Goal: Task Accomplishment & Management: Use online tool/utility

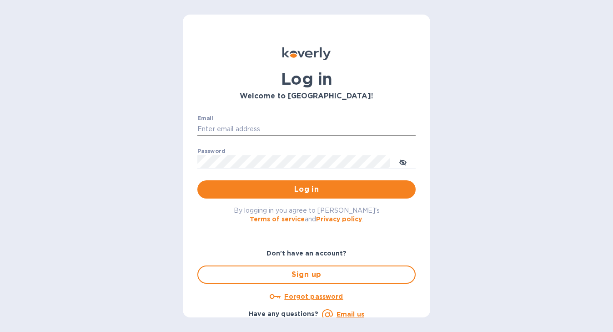
click at [249, 130] on input "Email" at bounding box center [306, 129] width 218 height 14
type input "[EMAIL_ADDRESS][DOMAIN_NAME]"
click at [282, 192] on span "Log in" at bounding box center [307, 189] width 204 height 11
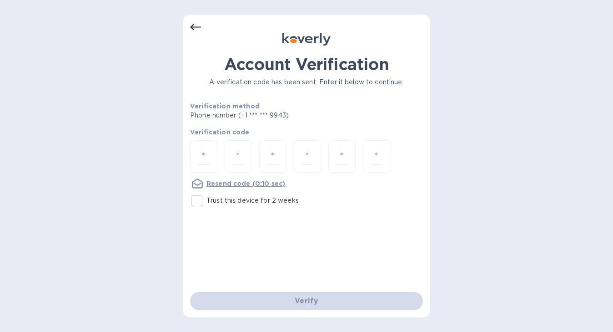
click at [196, 202] on input "Trust this device for 2 weeks" at bounding box center [196, 200] width 19 height 19
checkbox input "true"
click at [210, 150] on div at bounding box center [203, 156] width 27 height 32
type input "8"
type input "7"
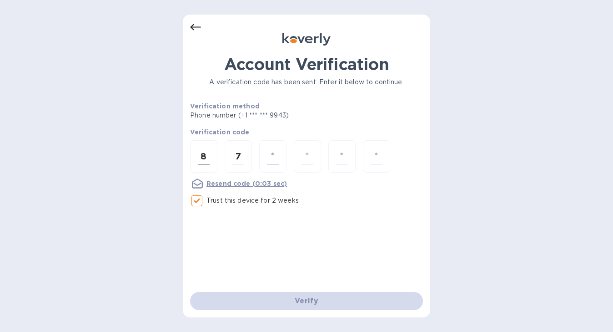
type input "7"
type input "2"
type input "3"
type input "2"
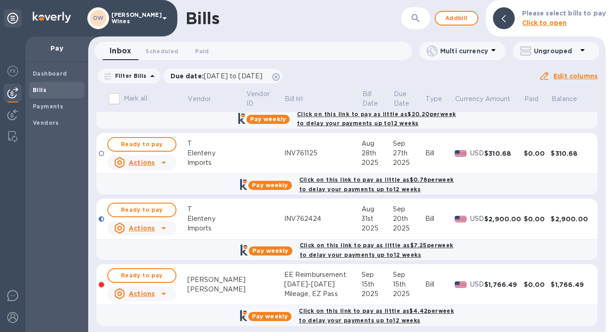
scroll to position [116, 0]
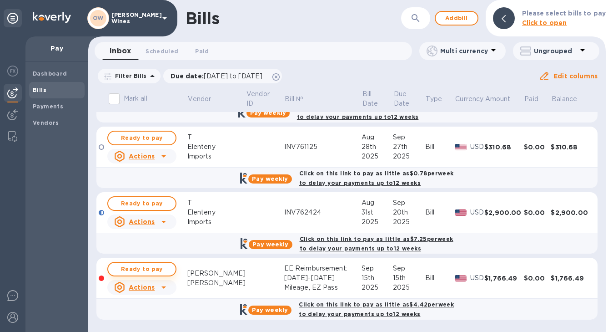
click at [141, 270] on span "Ready to pay" at bounding box center [142, 268] width 53 height 11
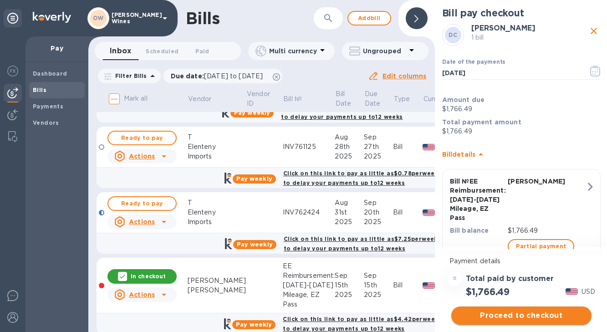
click at [539, 318] on span "Proceed to checkout" at bounding box center [521, 315] width 126 height 11
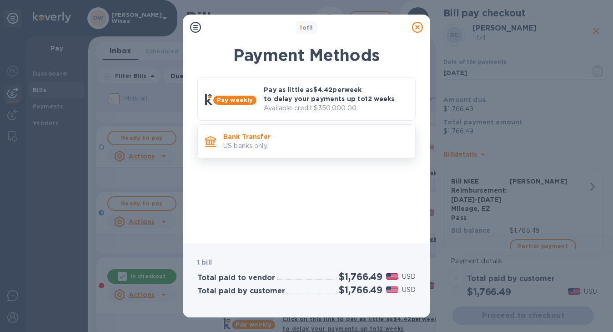
click at [268, 143] on p "US banks only." at bounding box center [315, 146] width 185 height 10
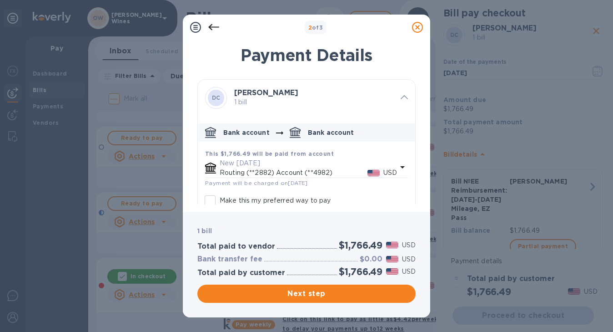
scroll to position [51, 0]
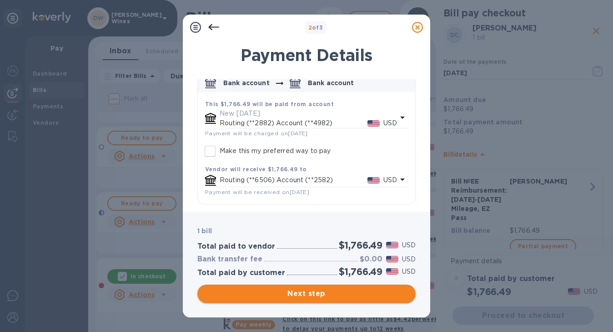
click at [324, 299] on button "Next step" at bounding box center [306, 293] width 218 height 18
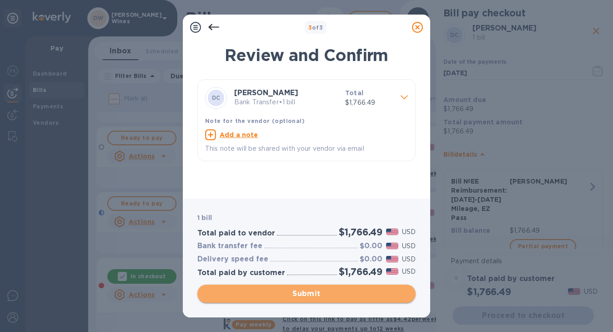
click at [315, 294] on span "Submit" at bounding box center [307, 293] width 204 height 11
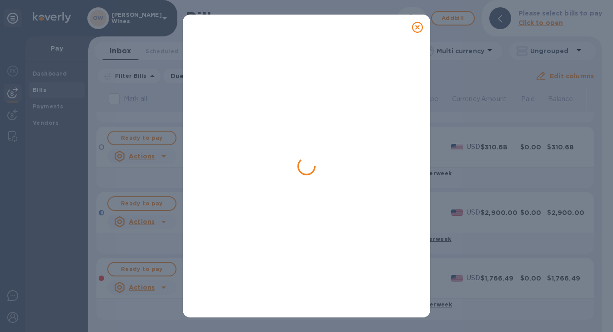
click at [418, 25] on icon at bounding box center [417, 27] width 11 height 11
